Goal: Task Accomplishment & Management: Complete application form

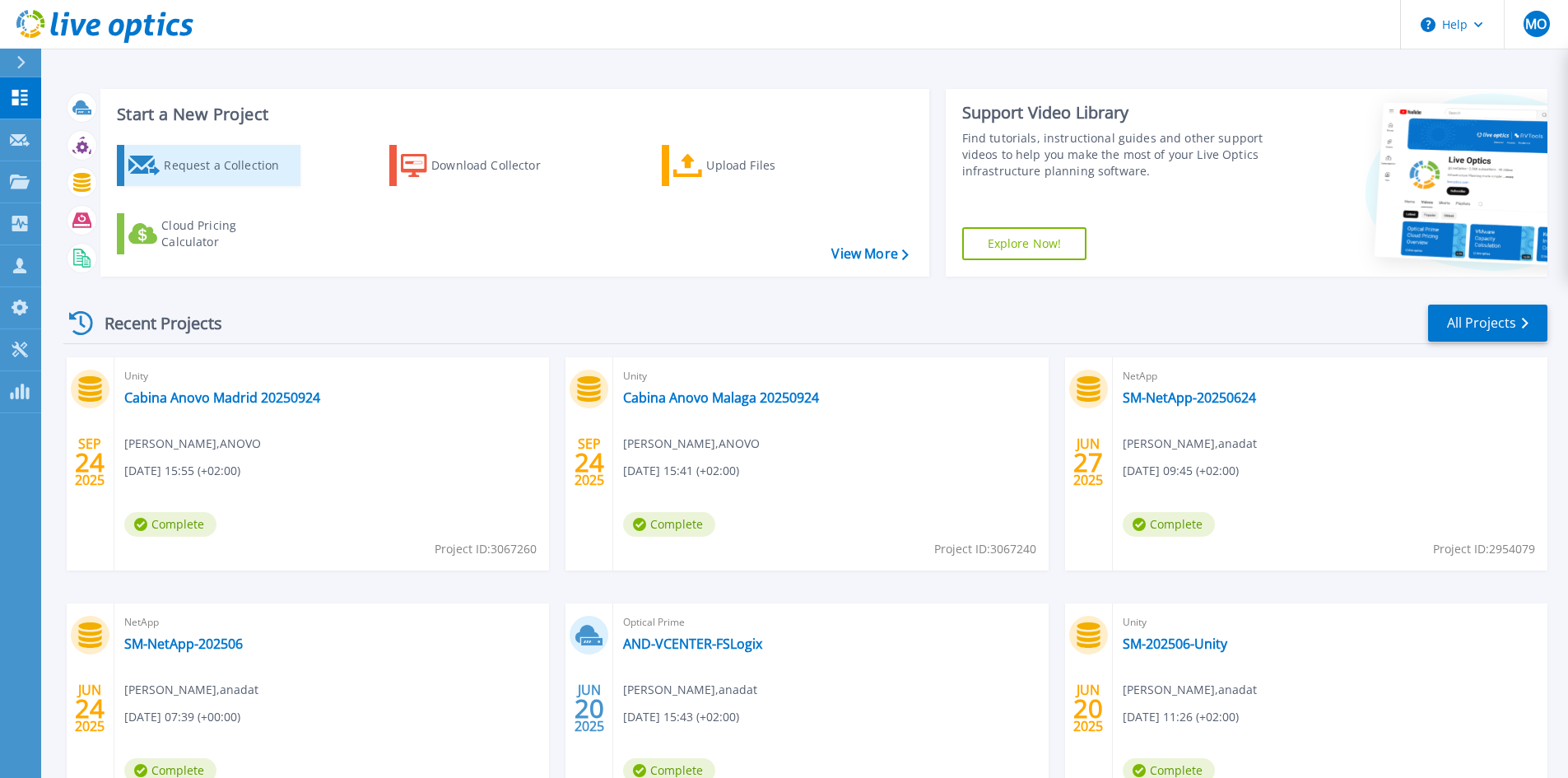
click at [242, 164] on div "Request a Collection" at bounding box center [230, 166] width 131 height 33
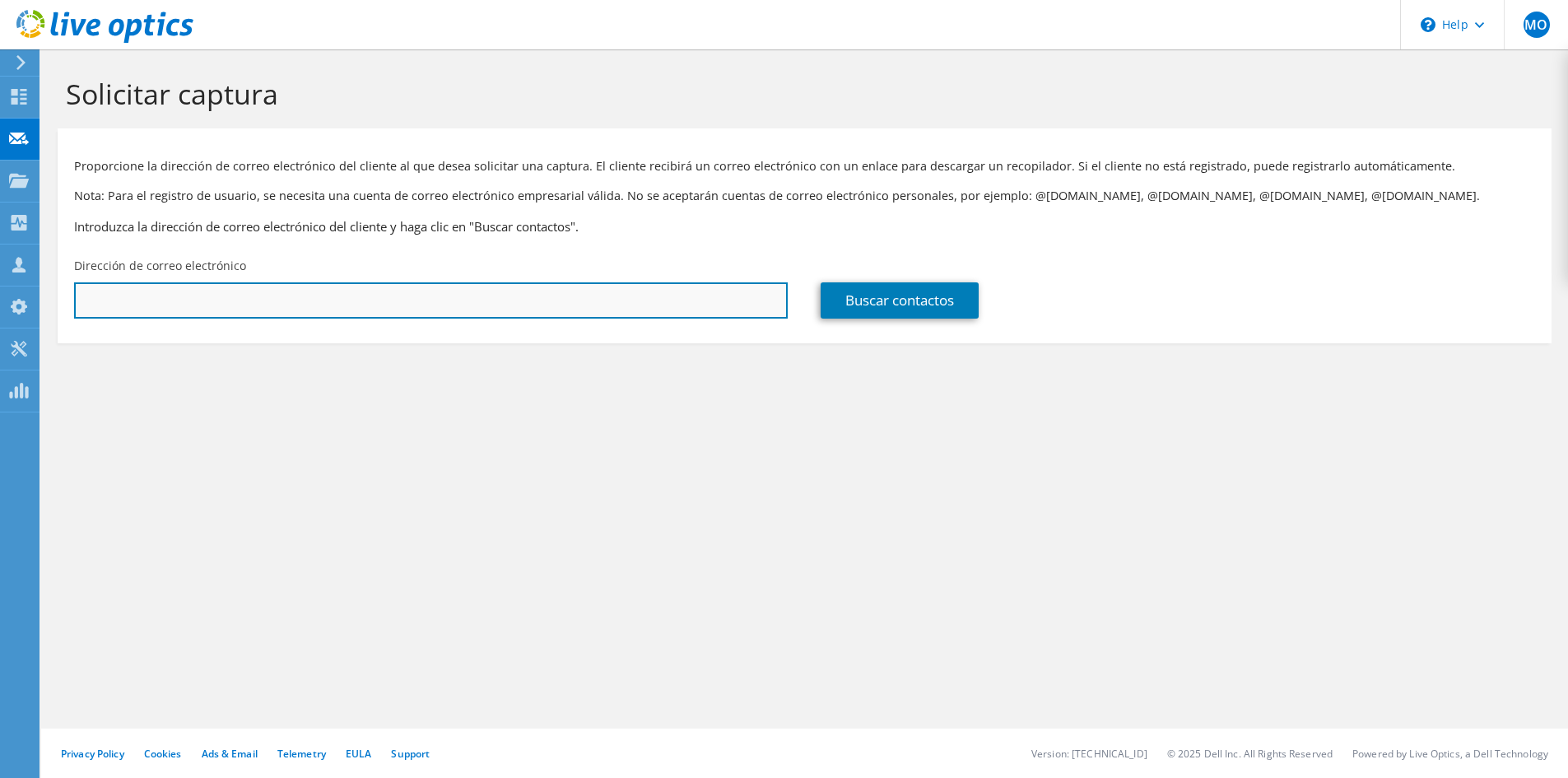
click at [416, 313] on input "text" at bounding box center [431, 301] width 714 height 36
click at [380, 291] on input "text" at bounding box center [431, 301] width 714 height 36
paste input "paloma.gutierrez@urjc.es"
type input "paloma.gutierrez@urjc.es"
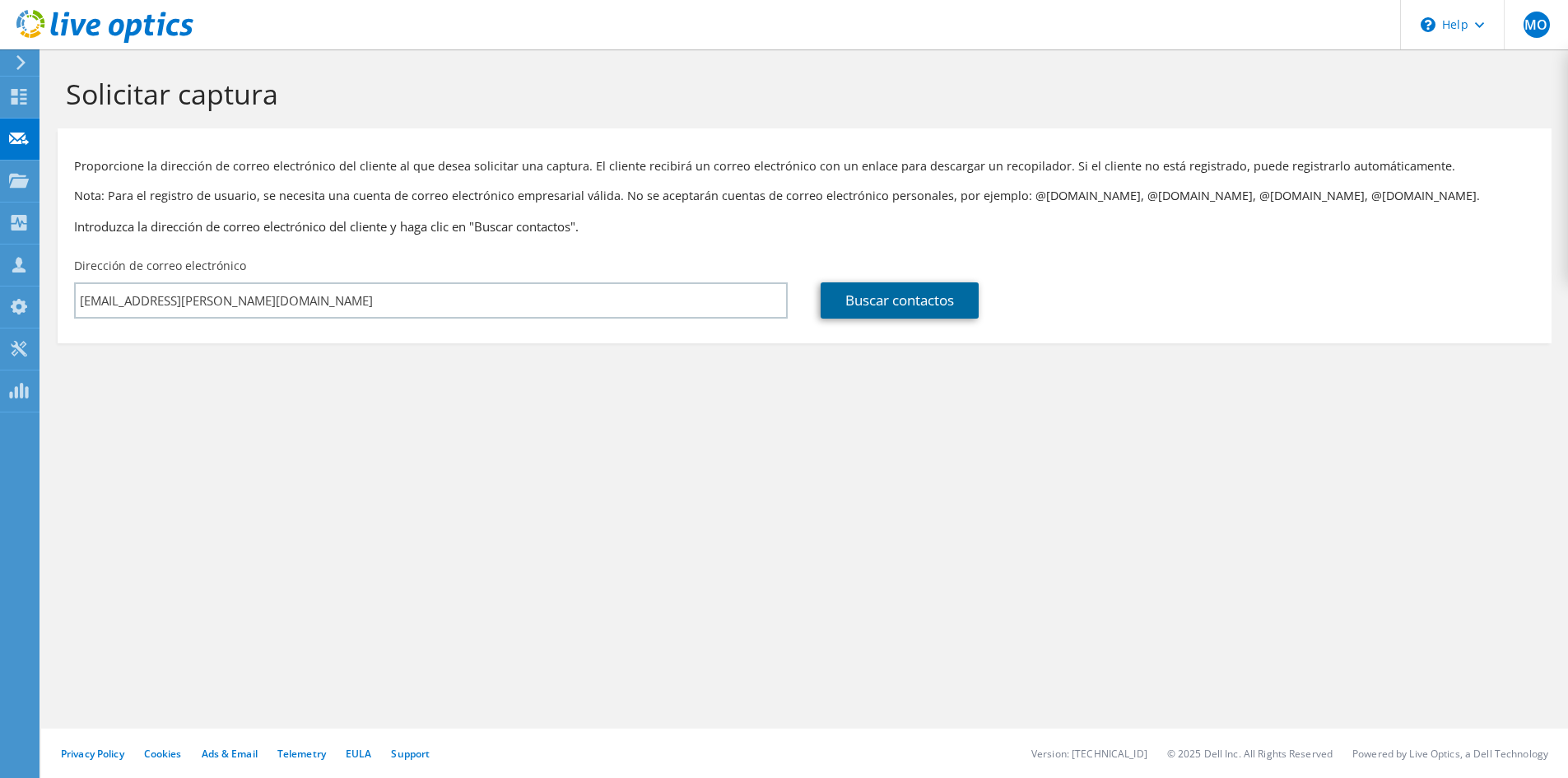
click at [856, 294] on link "Buscar contactos" at bounding box center [900, 301] width 158 height 36
type input "UNIVERSIDAD REY JUAN CARLOS (URJC)"
type input "Paloma"
type input "Gutierrez Del Rio"
type input "[GEOGRAPHIC_DATA]"
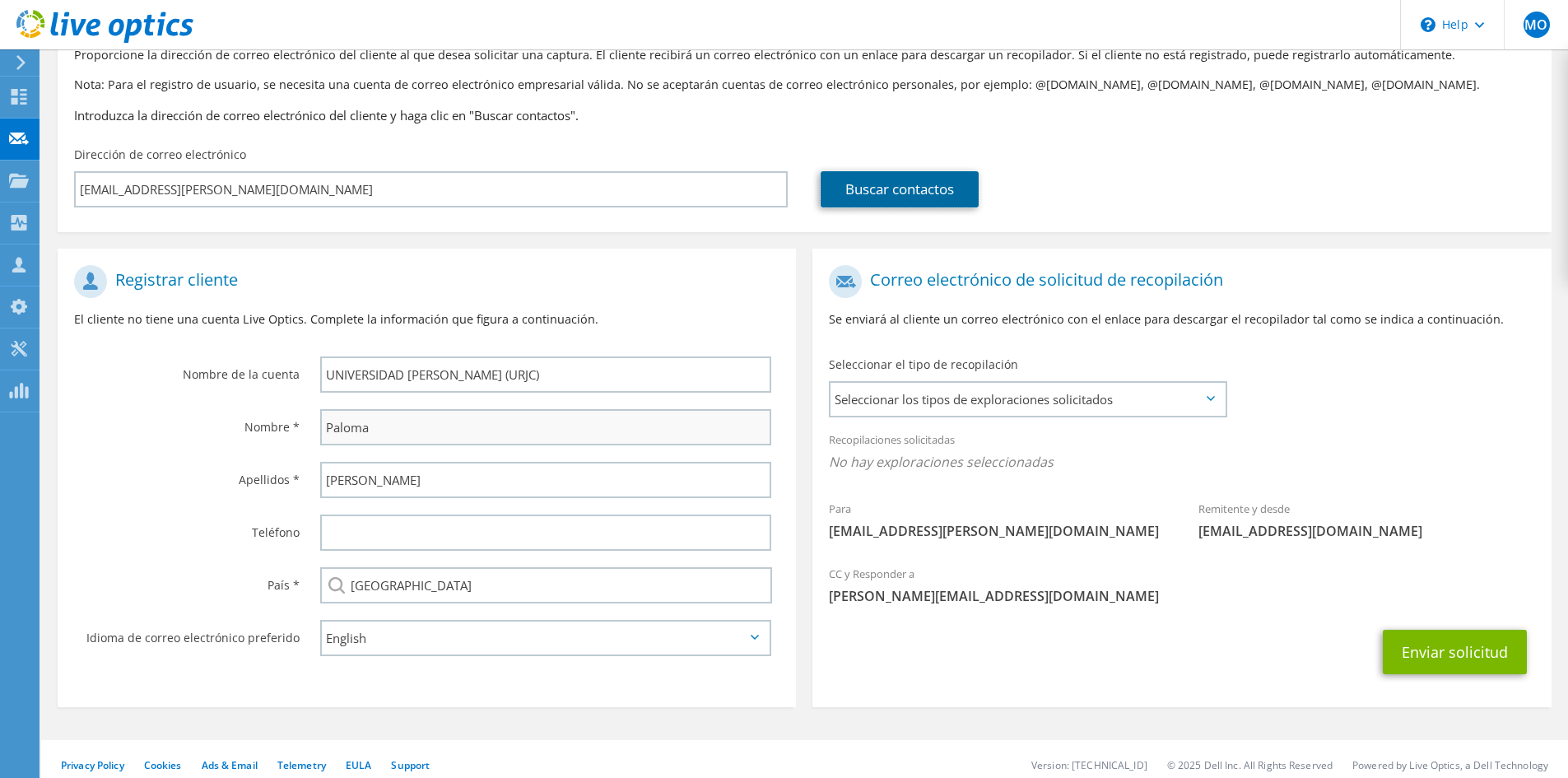
scroll to position [123, 0]
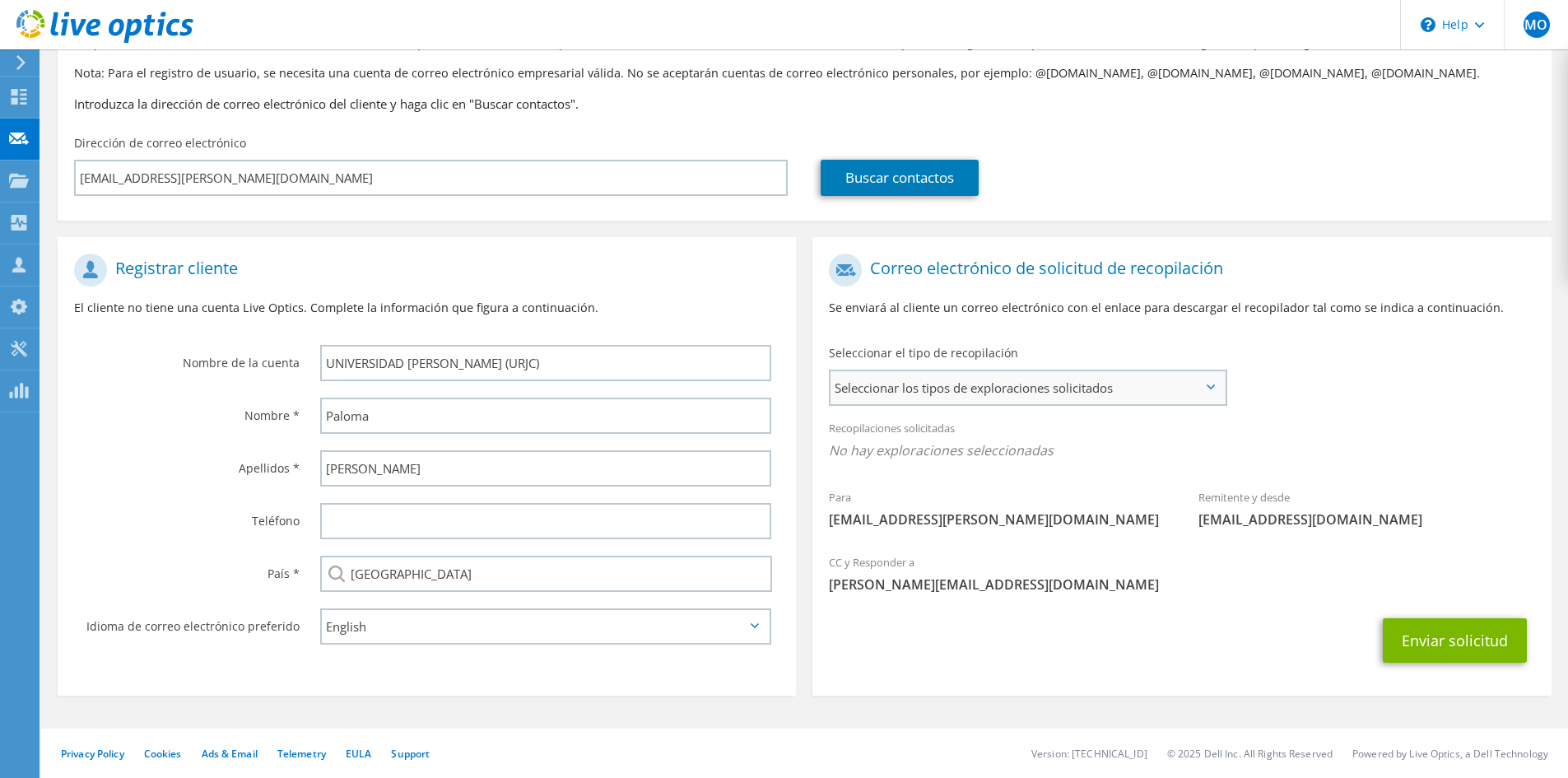
click at [1033, 387] on span "Seleccionar los tipos de exploraciones solicitados" at bounding box center [1028, 388] width 394 height 33
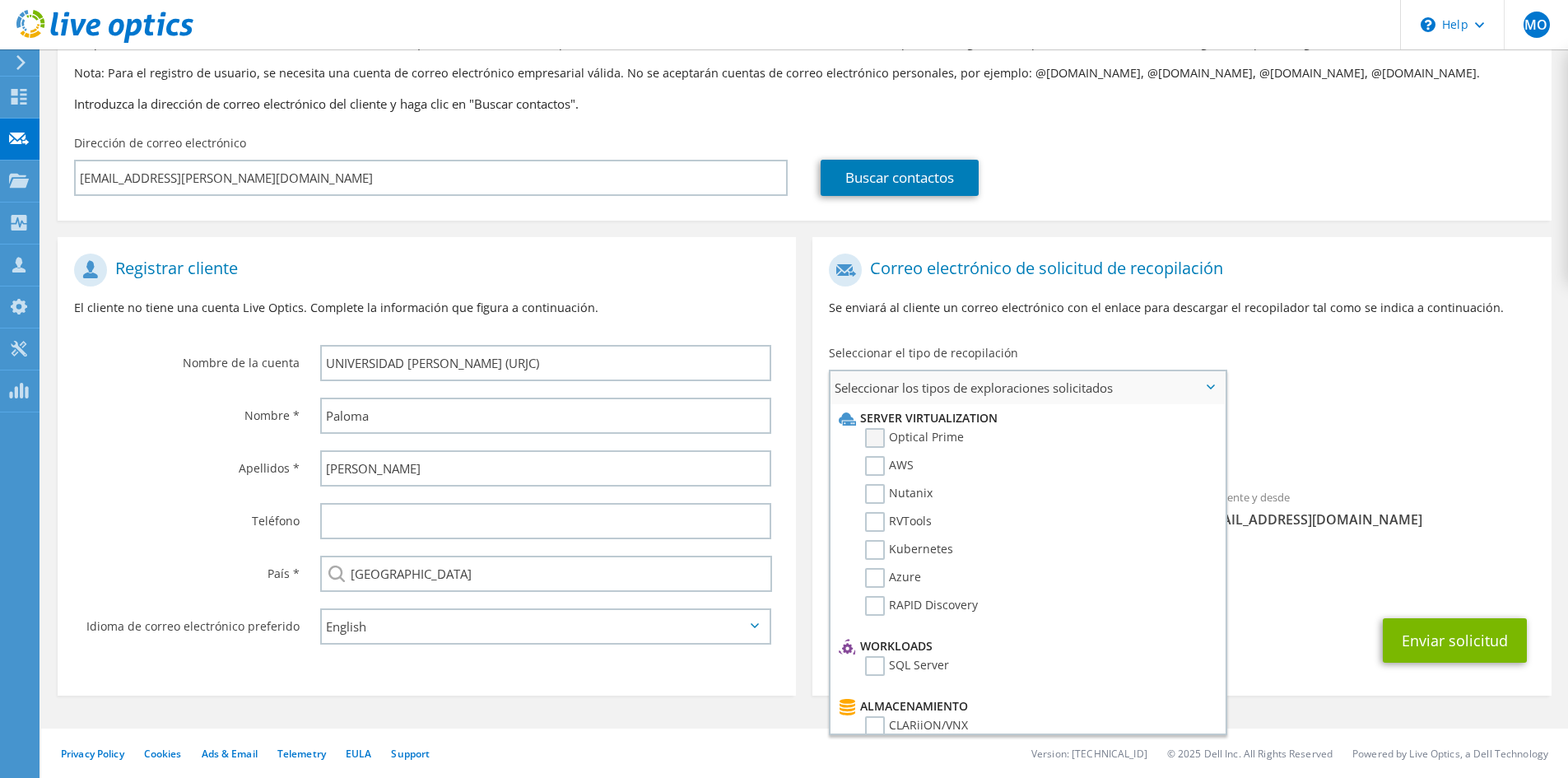
click at [873, 431] on label "Optical Prime" at bounding box center [915, 438] width 99 height 20
click at [0, 0] on input "Optical Prime" at bounding box center [0, 0] width 0 height 0
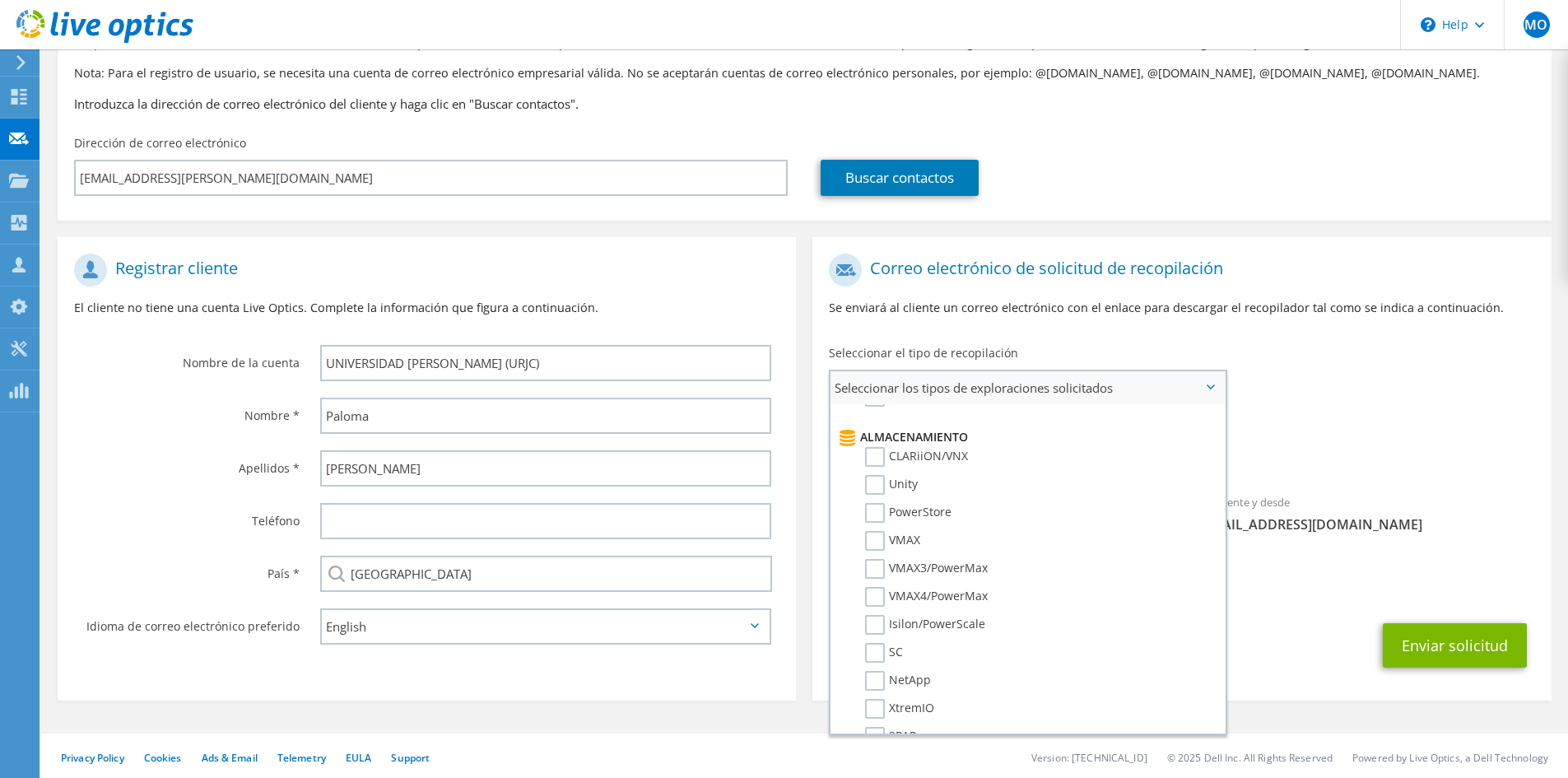
scroll to position [330, 0]
click at [877, 629] on label "NetApp" at bounding box center [898, 621] width 66 height 20
click at [0, 0] on input "NetApp" at bounding box center [0, 0] width 0 height 0
click at [1357, 426] on div "Recopilaciones solicitadas No hay exploraciones seleccionadas Optical Prime Net…" at bounding box center [1181, 443] width 738 height 66
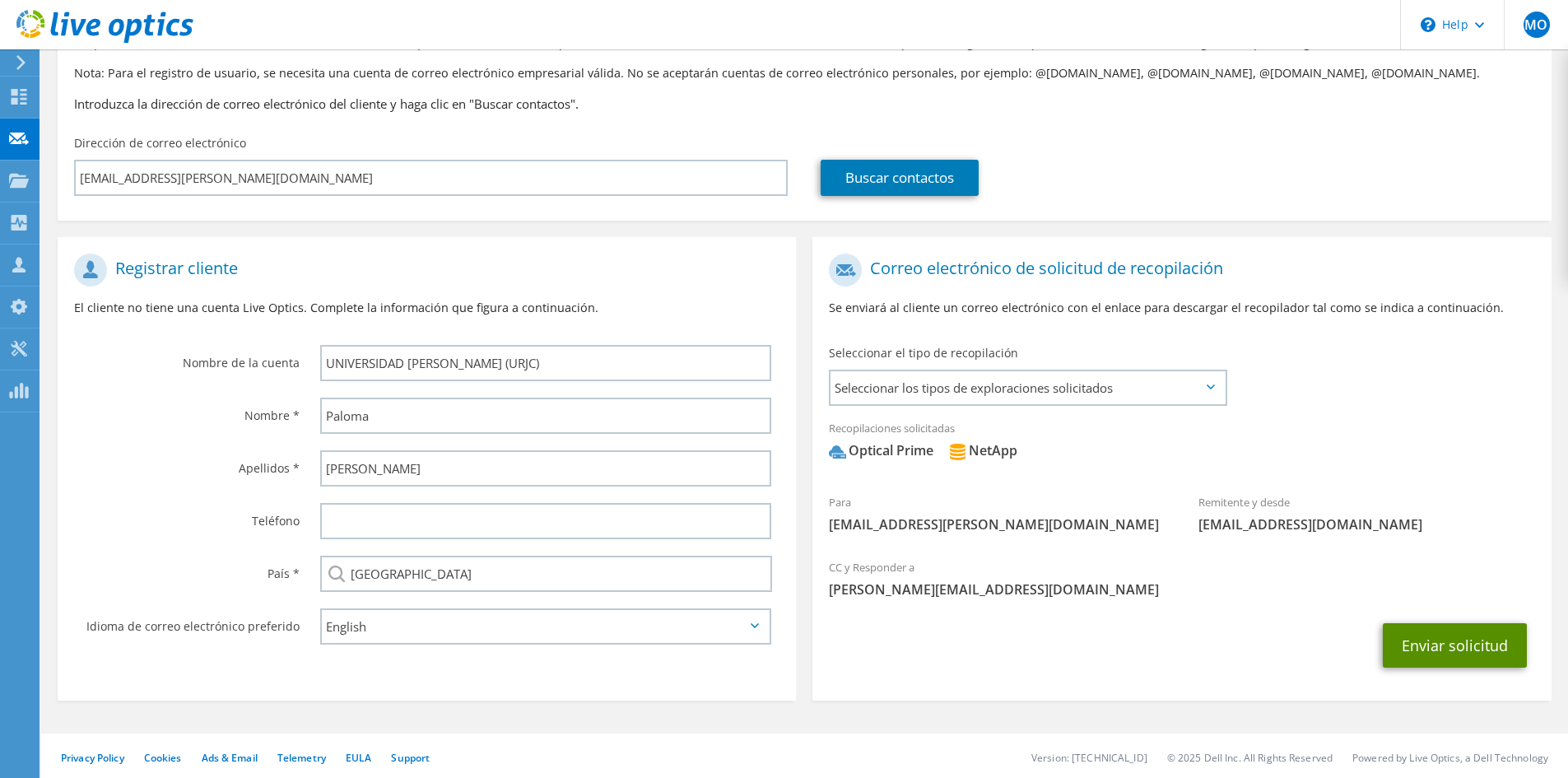
click at [1449, 644] on button "Enviar solicitud" at bounding box center [1454, 646] width 144 height 44
